Goal: Task Accomplishment & Management: Use online tool/utility

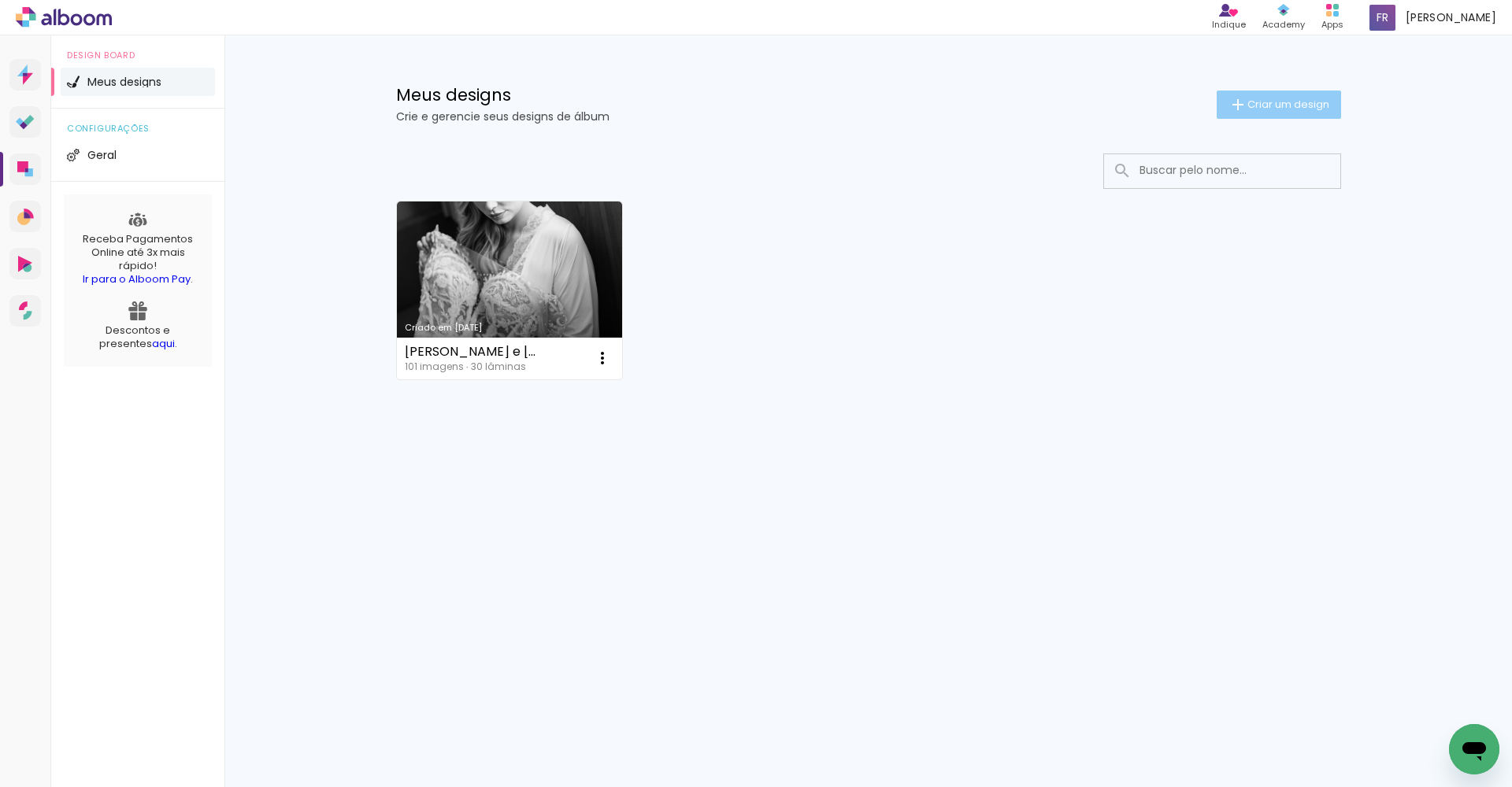
click at [1256, 101] on span "Criar um design" at bounding box center [1288, 104] width 82 height 10
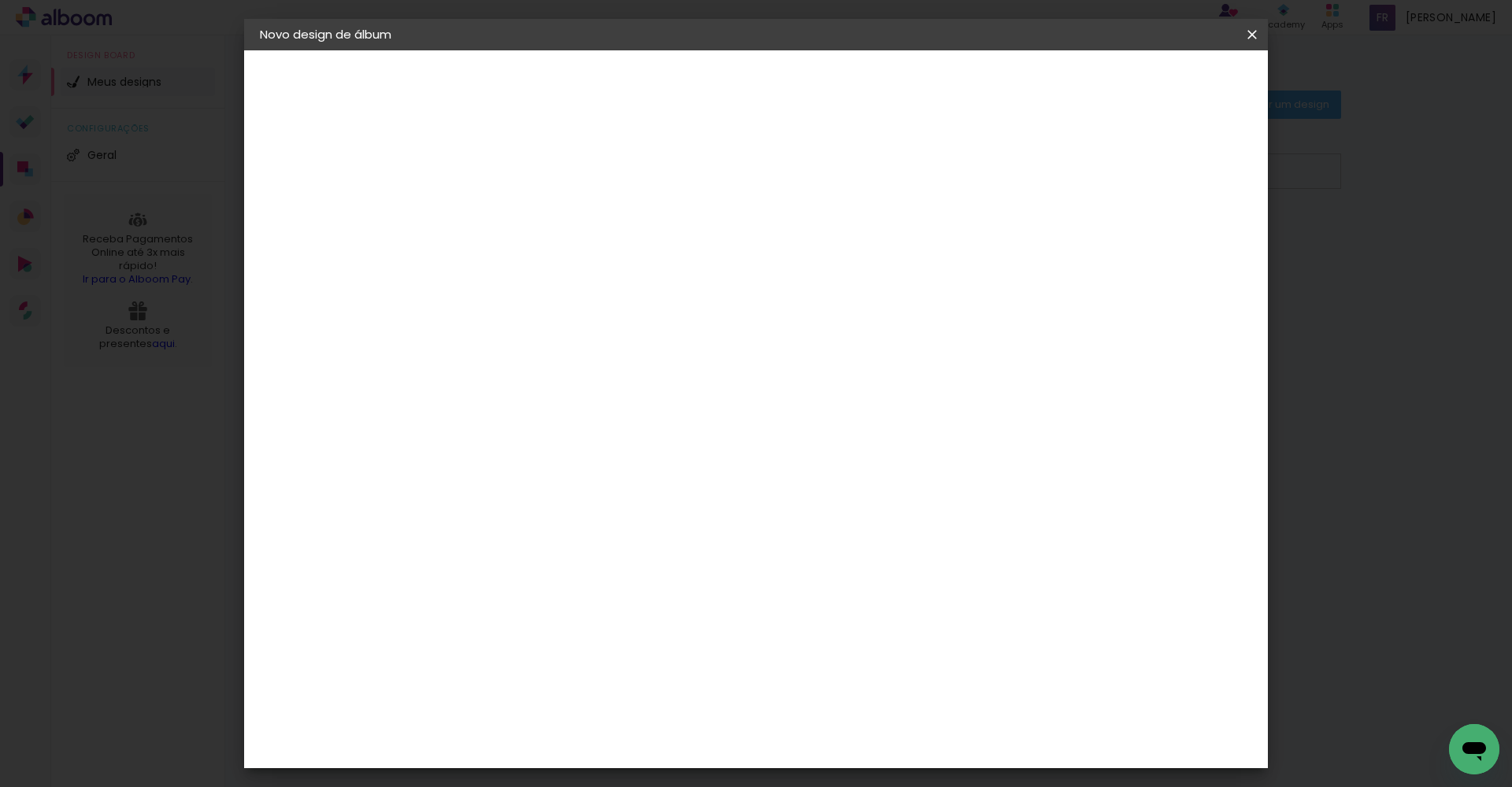
click at [518, 214] on input at bounding box center [518, 211] width 0 height 24
type input "Lília e [PERSON_NAME]"
type paper-input "Lília e [PERSON_NAME]"
drag, startPoint x: 1182, startPoint y: 76, endPoint x: 1174, endPoint y: 97, distance: 22.5
click at [679, 76] on paper-button "Avançar" at bounding box center [640, 83] width 77 height 27
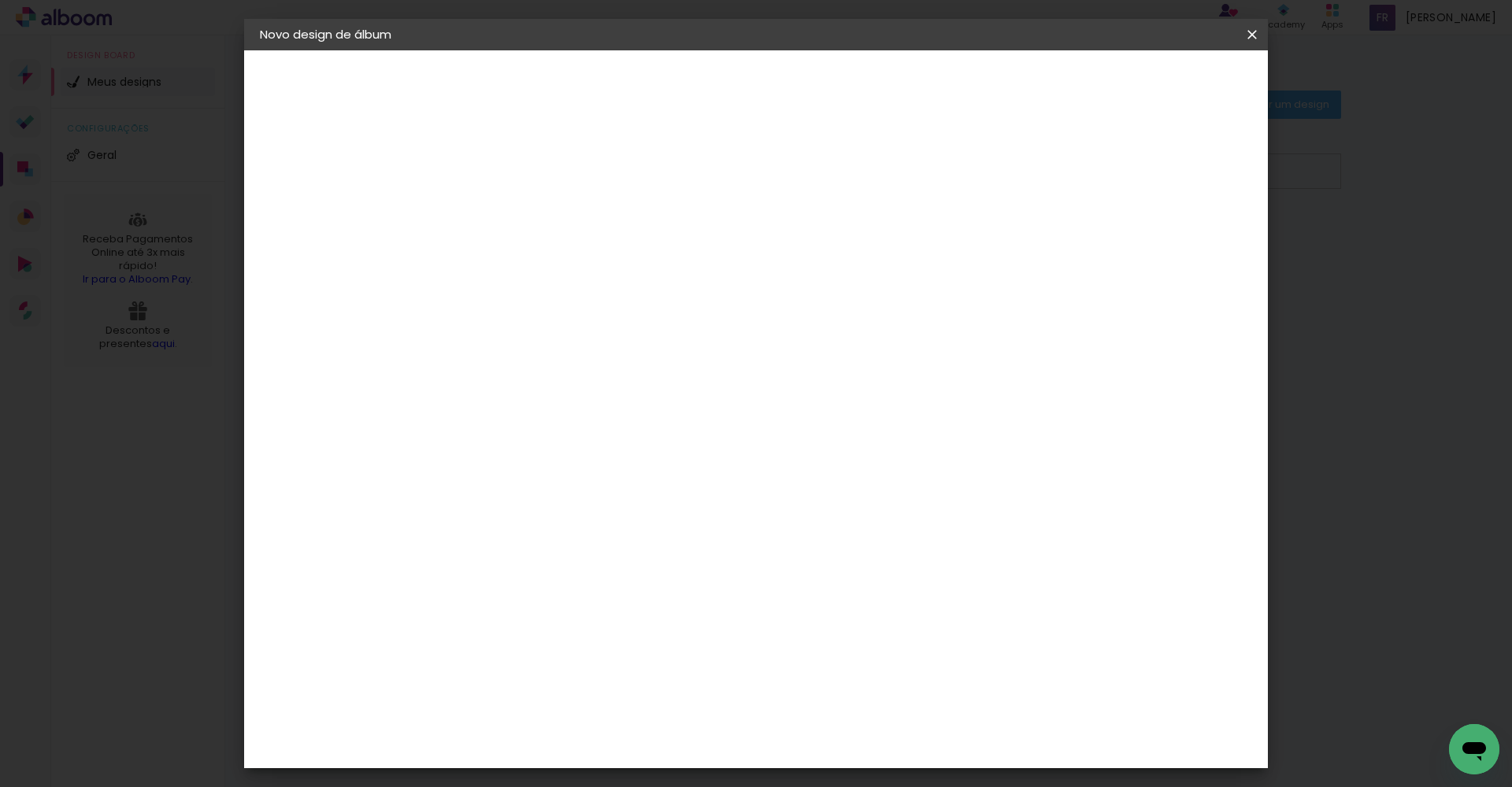
click at [513, 299] on input at bounding box center [557, 299] width 159 height 20
type input "evide"
type paper-input "evide"
click at [525, 354] on div "Evidence" at bounding box center [535, 356] width 56 height 13
click at [0, 0] on slot "Avançar" at bounding box center [0, 0] width 0 height 0
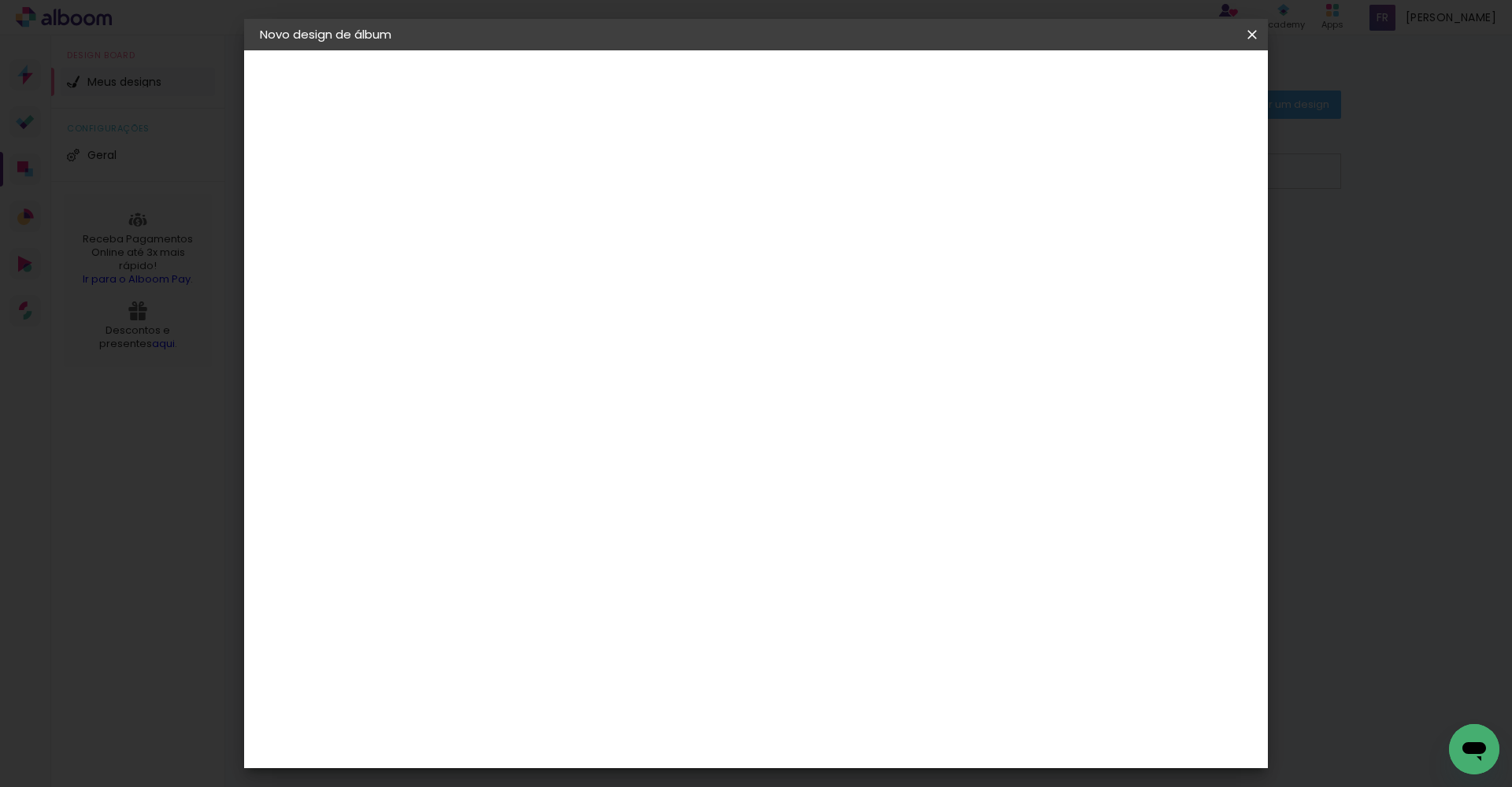
click at [579, 262] on input "text" at bounding box center [548, 274] width 62 height 24
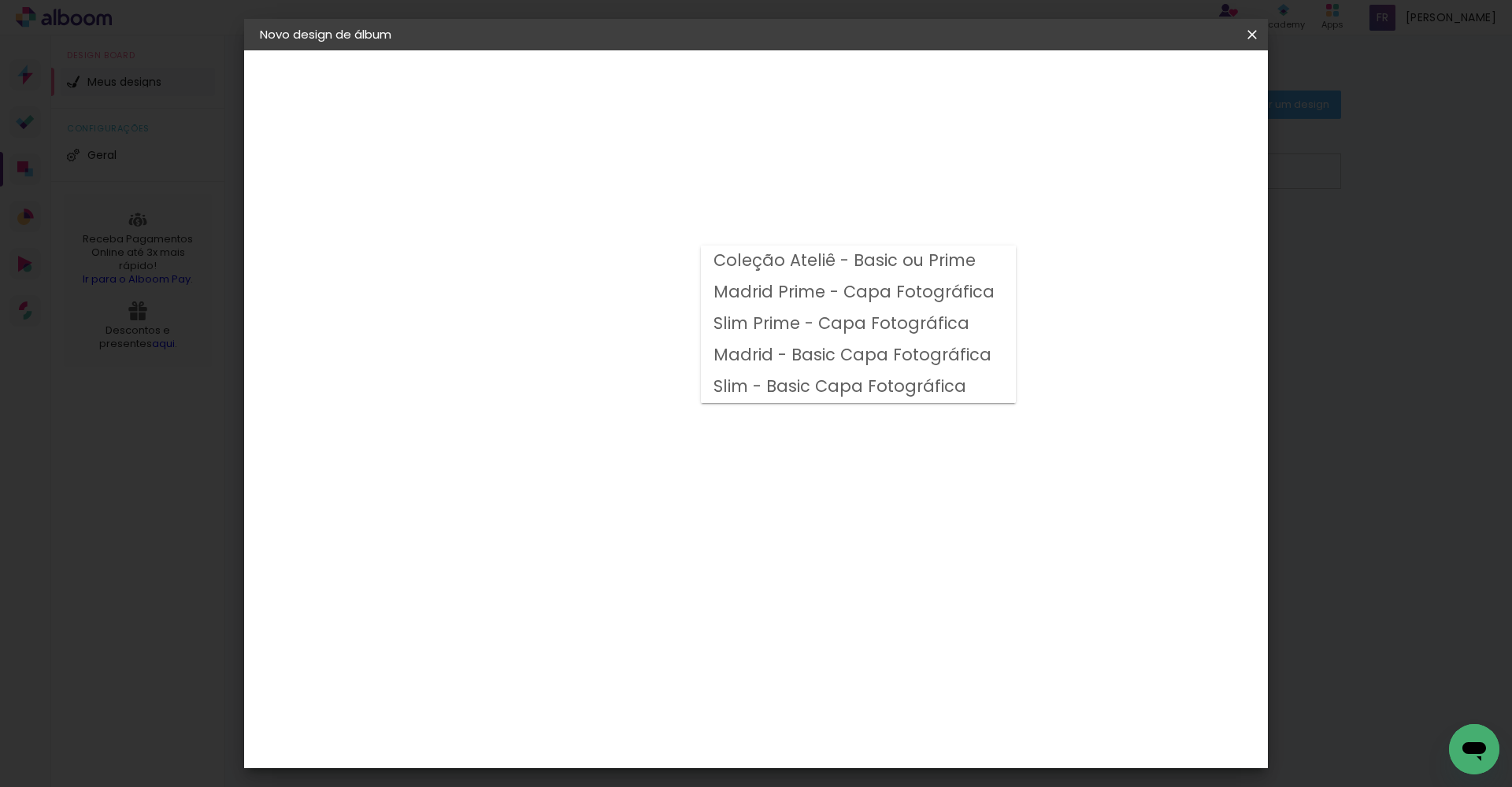
click at [0, 0] on slot "Coleção Ateliê - Basic ou Prime" at bounding box center [0, 0] width 0 height 0
type input "Coleção Ateliê - Basic ou Prime"
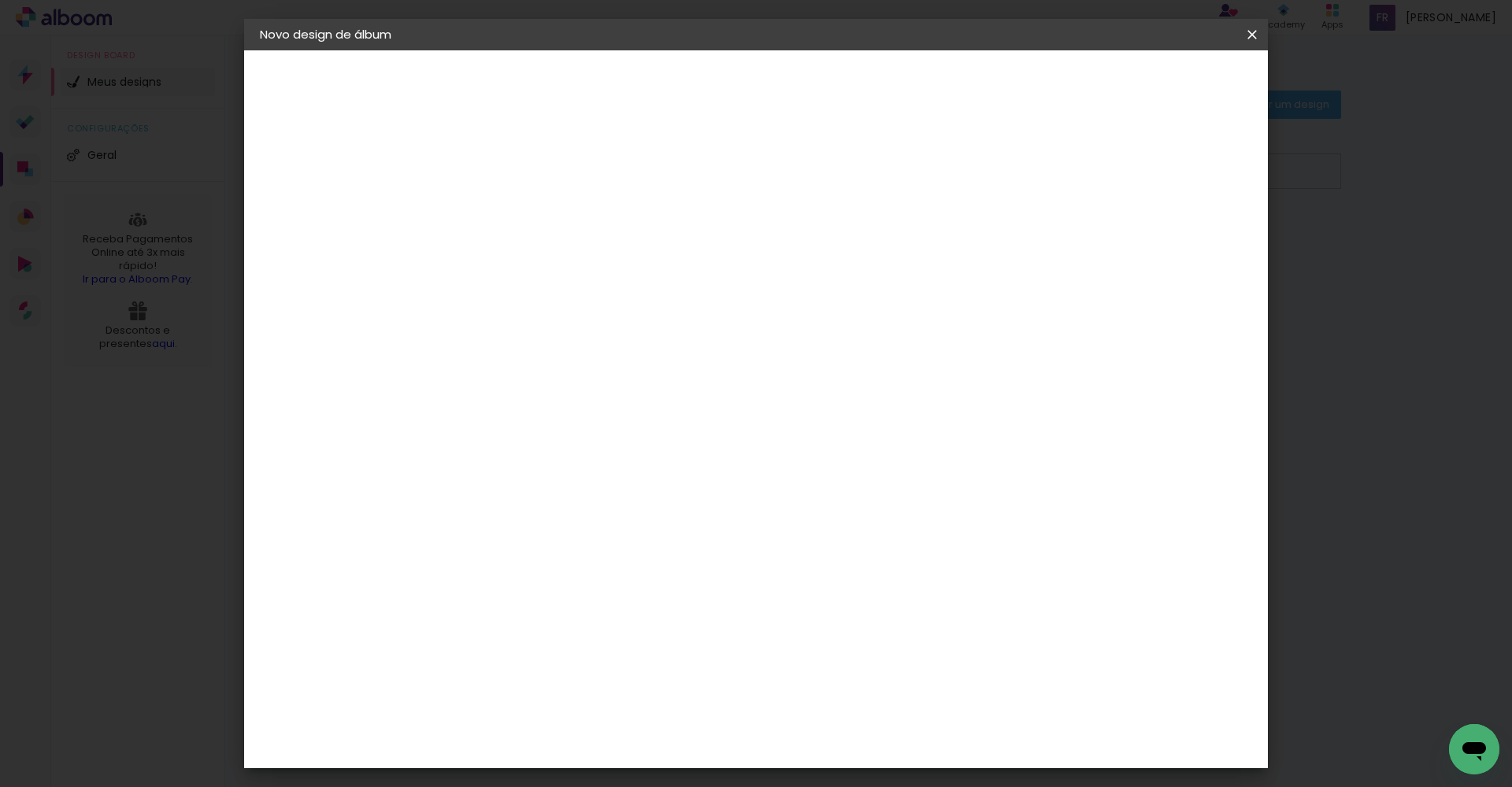
scroll to position [346, 0]
drag, startPoint x: 804, startPoint y: 438, endPoint x: 845, endPoint y: 438, distance: 41.0
click at [623, 658] on span "35 × 35" at bounding box center [586, 674] width 73 height 33
click at [774, 91] on paper-button "Avançar" at bounding box center [735, 83] width 77 height 27
click at [1142, 169] on div "Mostrar sangria" at bounding box center [1129, 171] width 105 height 20
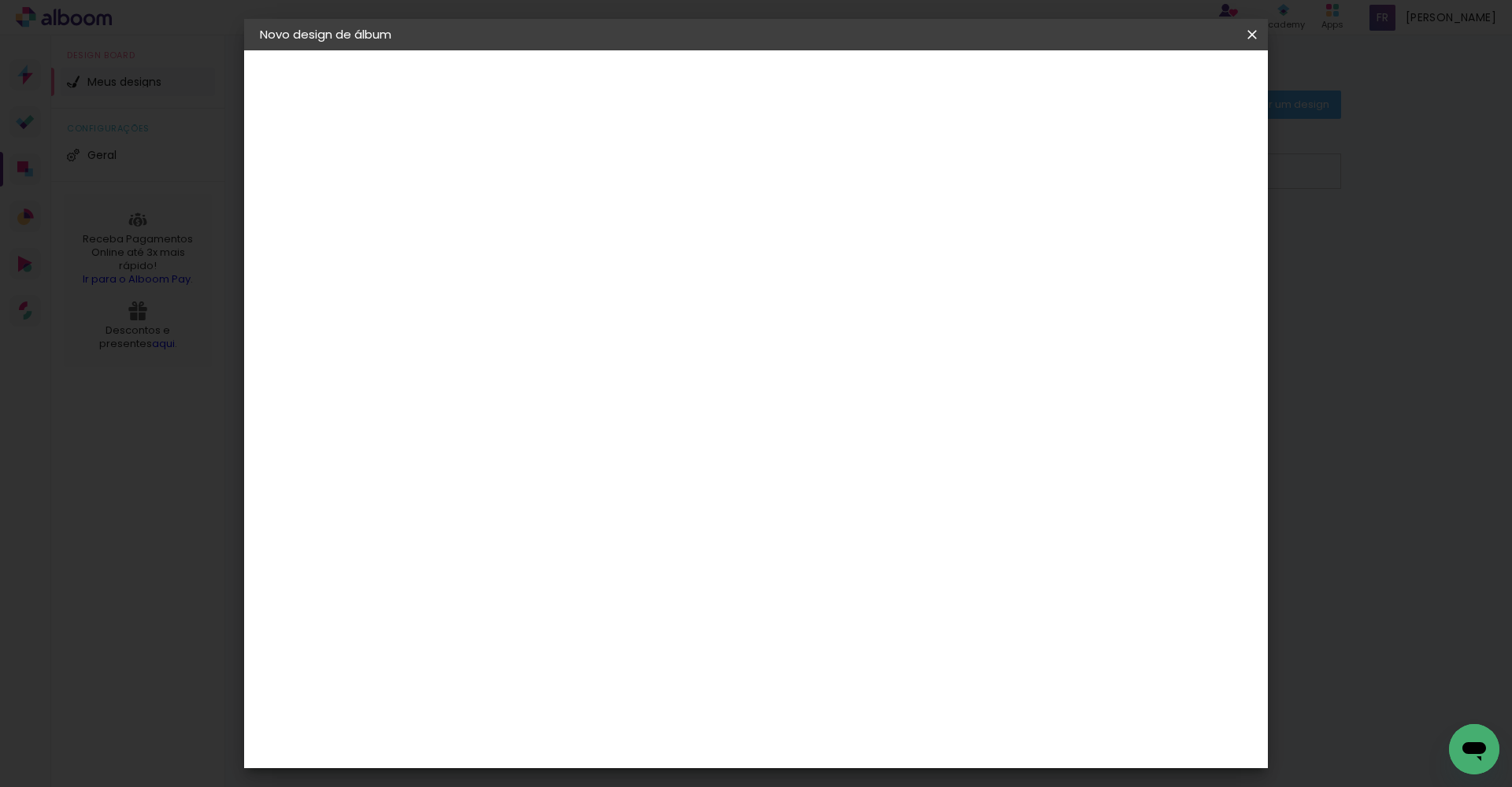
type paper-checkbox "on"
drag, startPoint x: 1182, startPoint y: 82, endPoint x: 998, endPoint y: 236, distance: 239.9
click at [1165, 82] on span "Iniciar design" at bounding box center [1129, 83] width 71 height 11
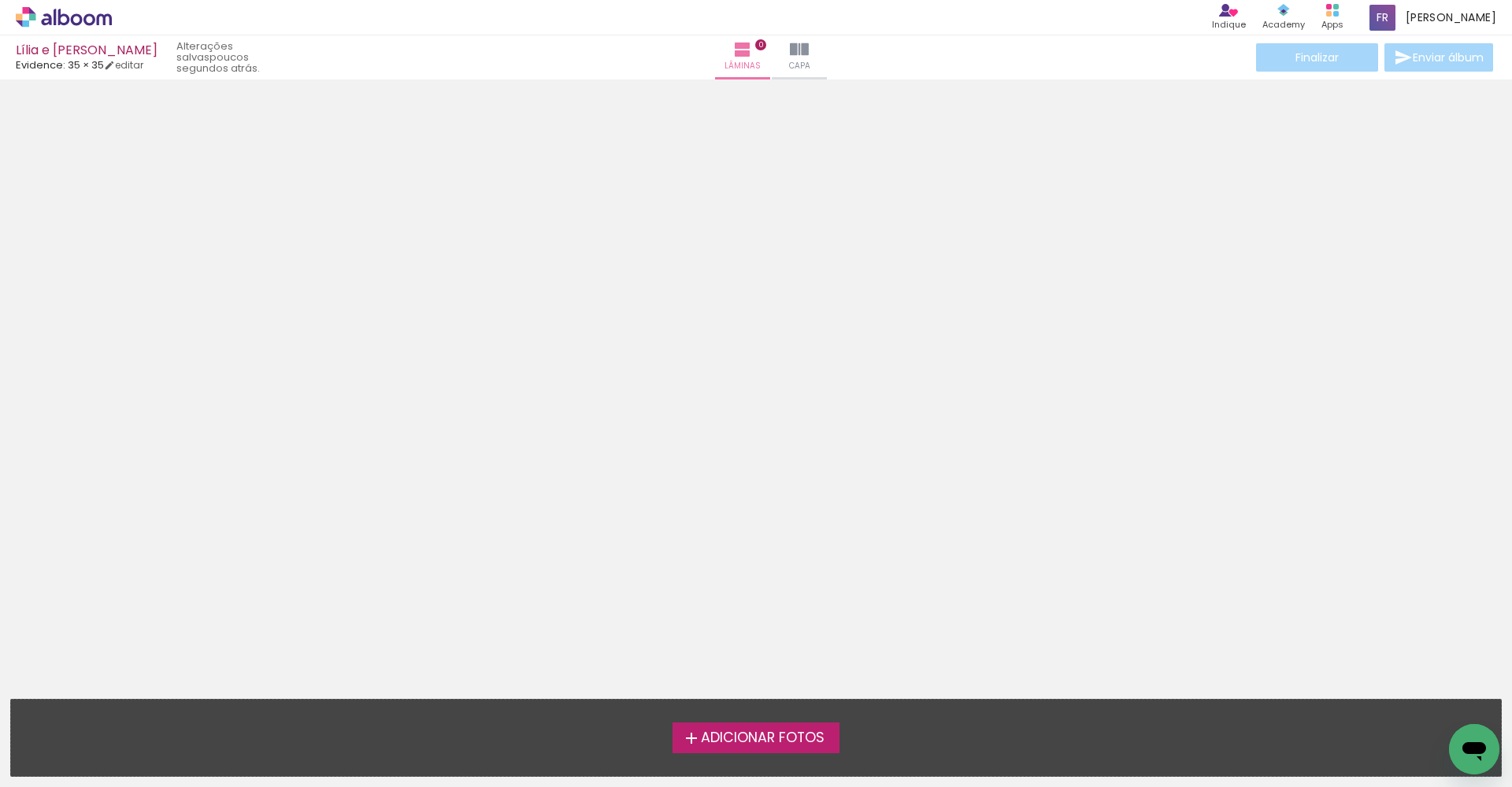
click at [723, 733] on span "Adicionar Fotos" at bounding box center [763, 738] width 124 height 14
click at [0, 0] on input "file" at bounding box center [0, 0] width 0 height 0
